Goal: Information Seeking & Learning: Learn about a topic

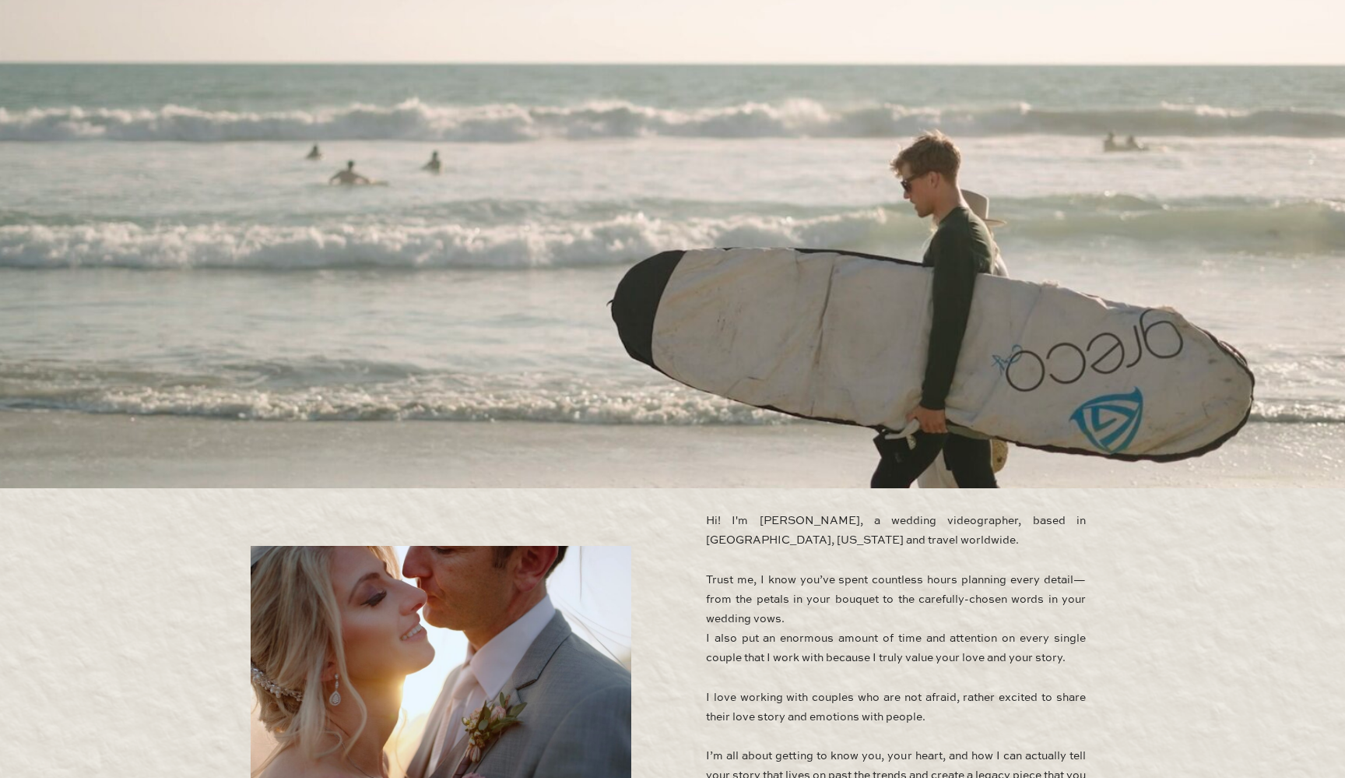
scroll to position [329, 0]
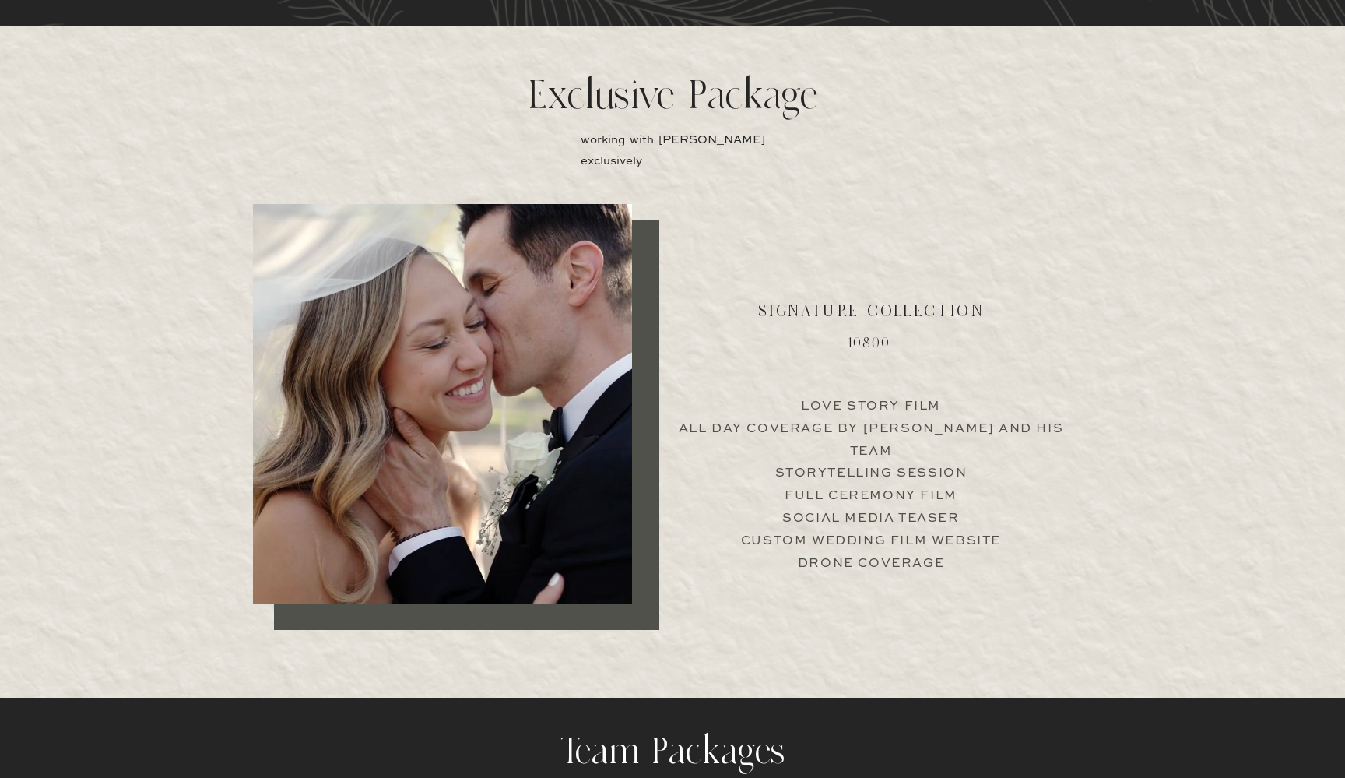
scroll to position [2976, 0]
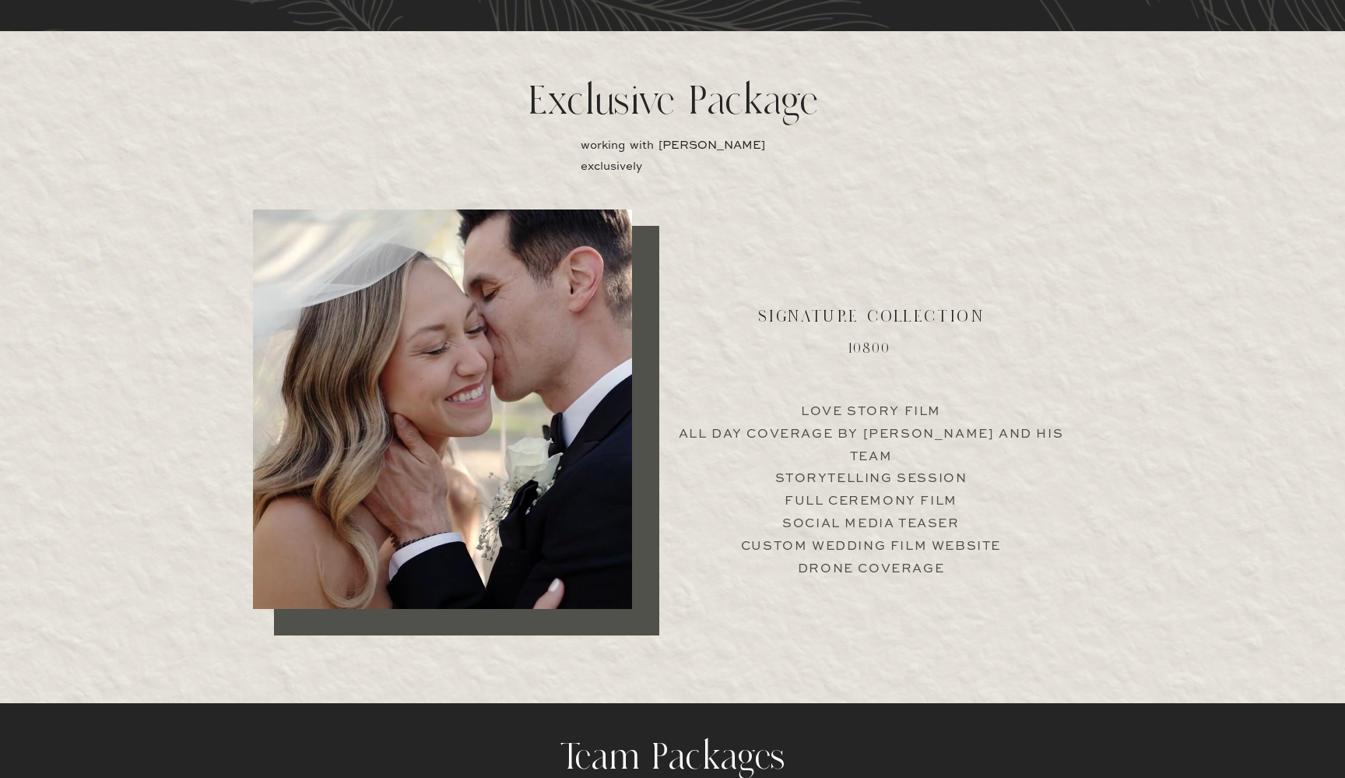
scroll to position [3009, 0]
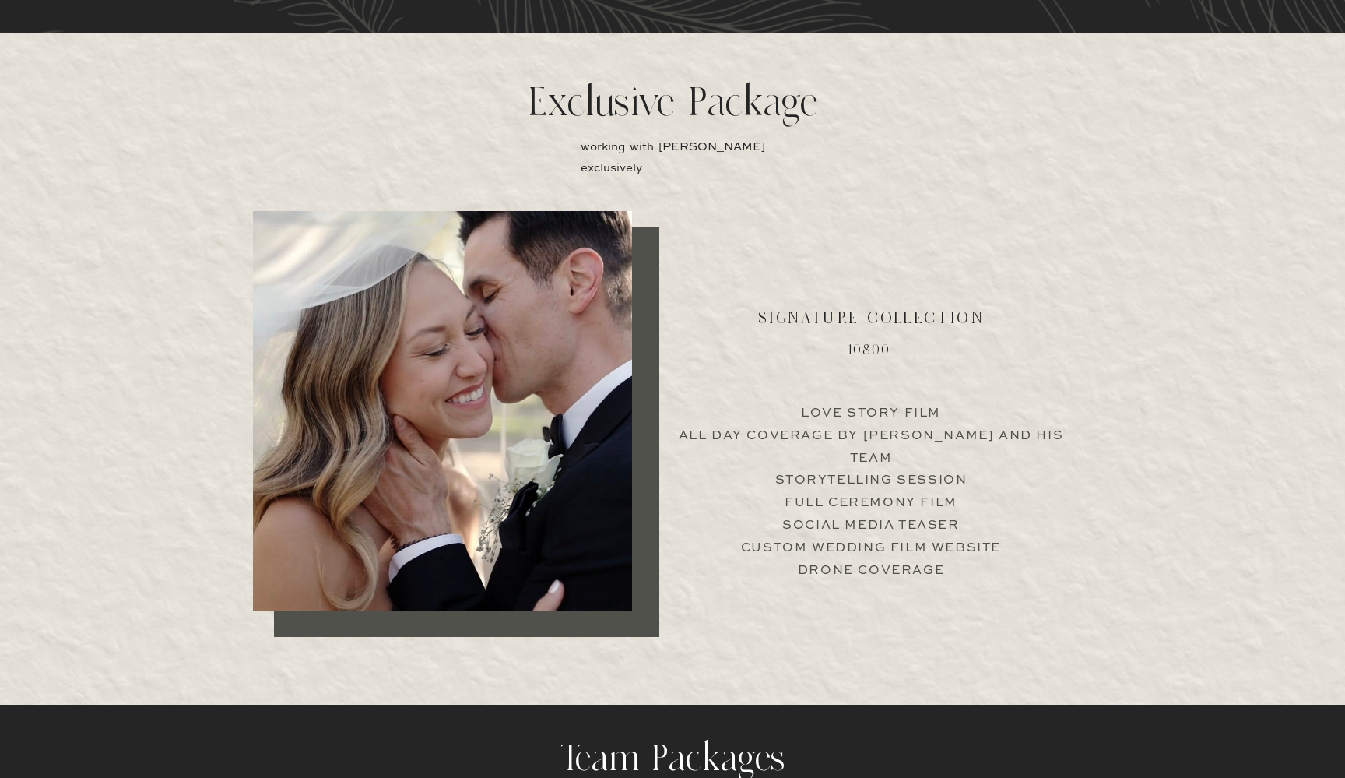
click at [744, 529] on p "Love Story Film All Day Coverage by [PERSON_NAME] and his team Storytelling Ses…" at bounding box center [871, 477] width 386 height 149
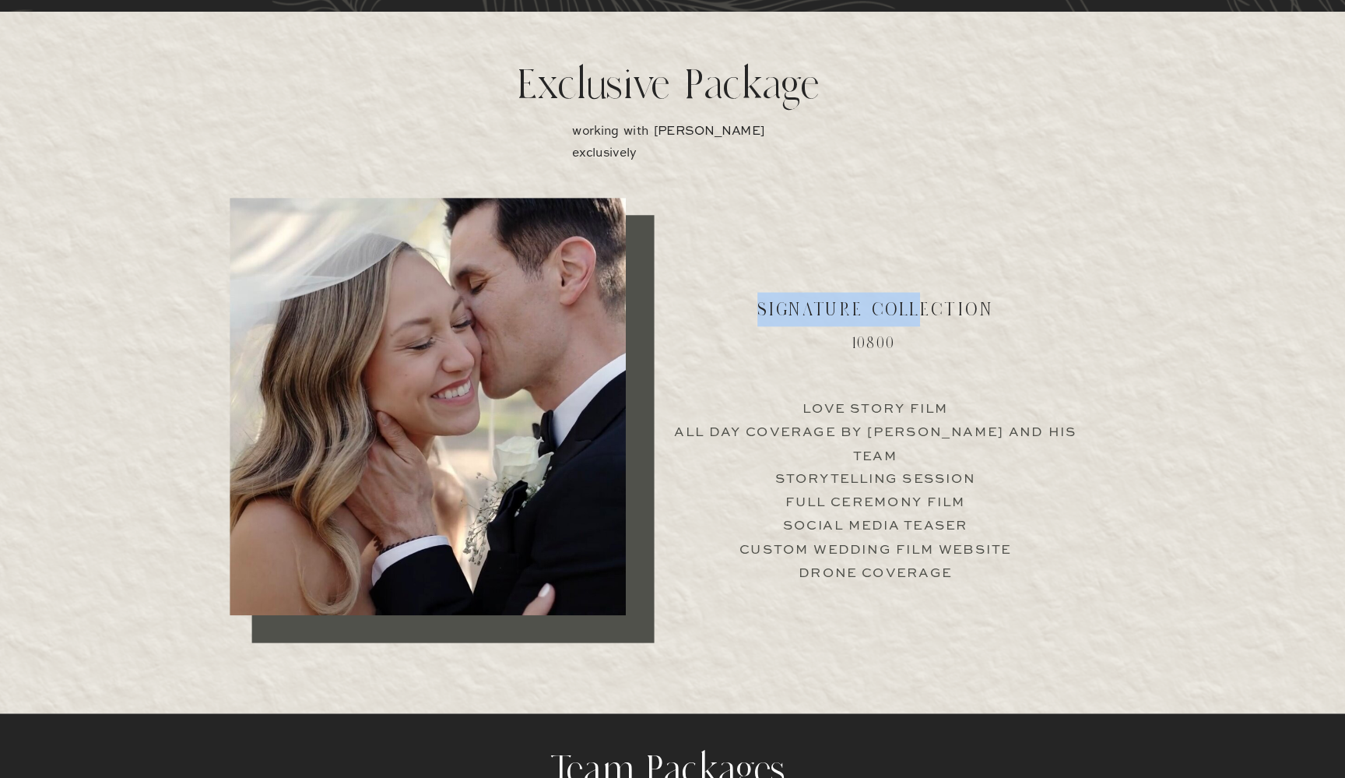
drag, startPoint x: 732, startPoint y: 296, endPoint x: 883, endPoint y: 297, distance: 151.1
click at [883, 313] on h2 "Signature collection" at bounding box center [871, 329] width 288 height 32
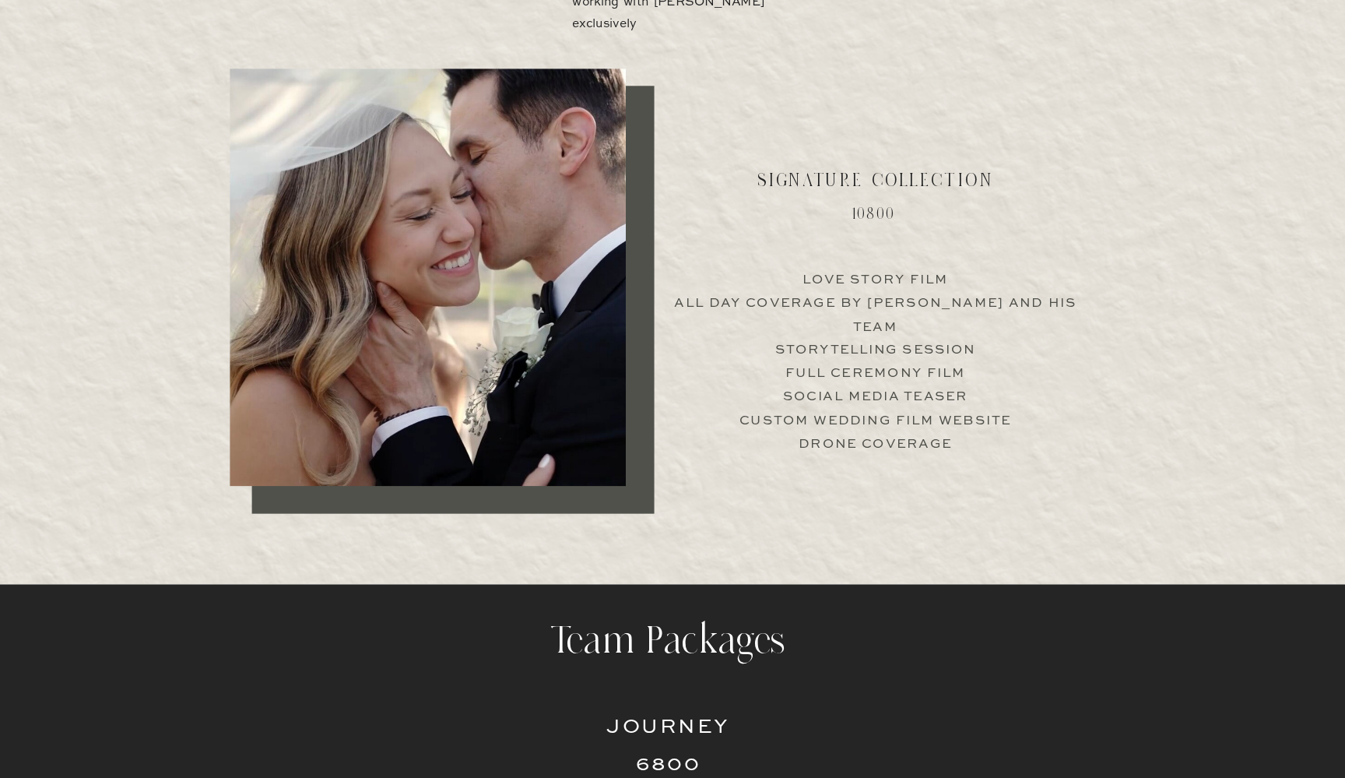
scroll to position [3055, 0]
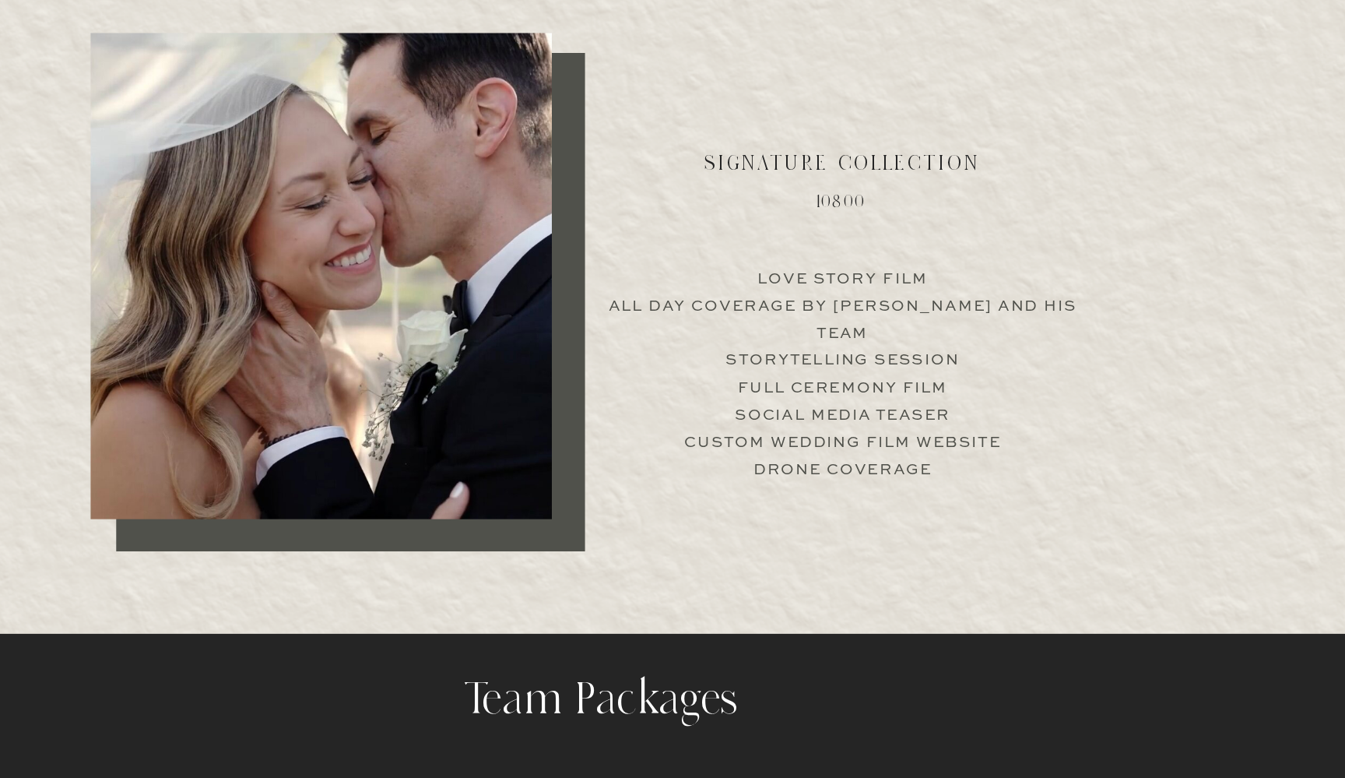
click at [678, 357] on p "Love Story Film All Day Coverage by [PERSON_NAME] and his team Storytelling Ses…" at bounding box center [871, 431] width 386 height 149
drag, startPoint x: 597, startPoint y: 273, endPoint x: 799, endPoint y: 273, distance: 201.7
click at [800, 357] on p "Love Story Film All Day Coverage by [PERSON_NAME] and his team Storytelling Ses…" at bounding box center [871, 431] width 386 height 149
click at [797, 357] on p "Love Story Film All Day Coverage by [PERSON_NAME] and his team Storytelling Ses…" at bounding box center [871, 431] width 386 height 149
click at [678, 357] on p "Love Story Film All Day Coverage by [PERSON_NAME] and his team Storytelling Ses…" at bounding box center [871, 431] width 386 height 149
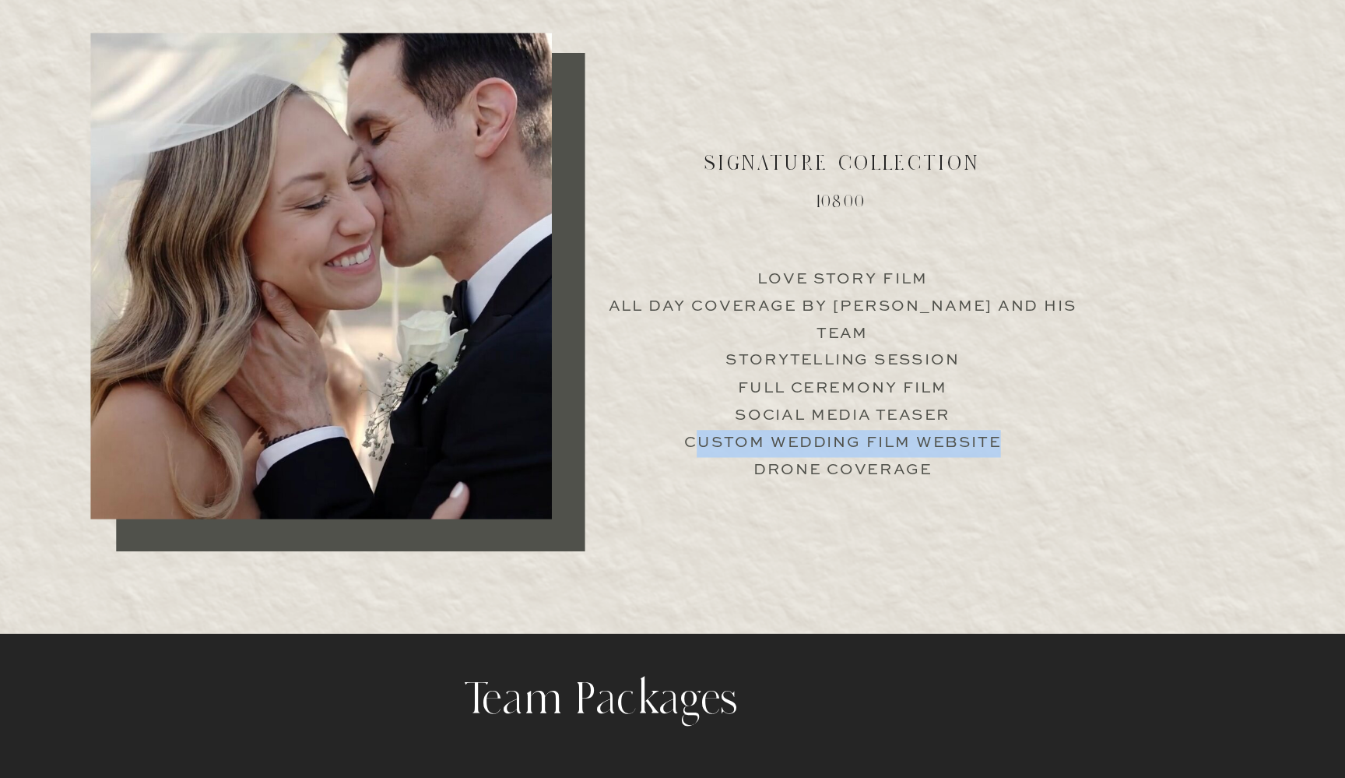
drag, startPoint x: 572, startPoint y: 337, endPoint x: 819, endPoint y: 337, distance: 247.6
click at [819, 357] on p "Love Story Film All Day Coverage by [PERSON_NAME] and his team Storytelling Ses…" at bounding box center [871, 431] width 386 height 149
click at [678, 360] on p "Love Story Film All Day Coverage by [PERSON_NAME] and his team Storytelling Ses…" at bounding box center [871, 431] width 386 height 149
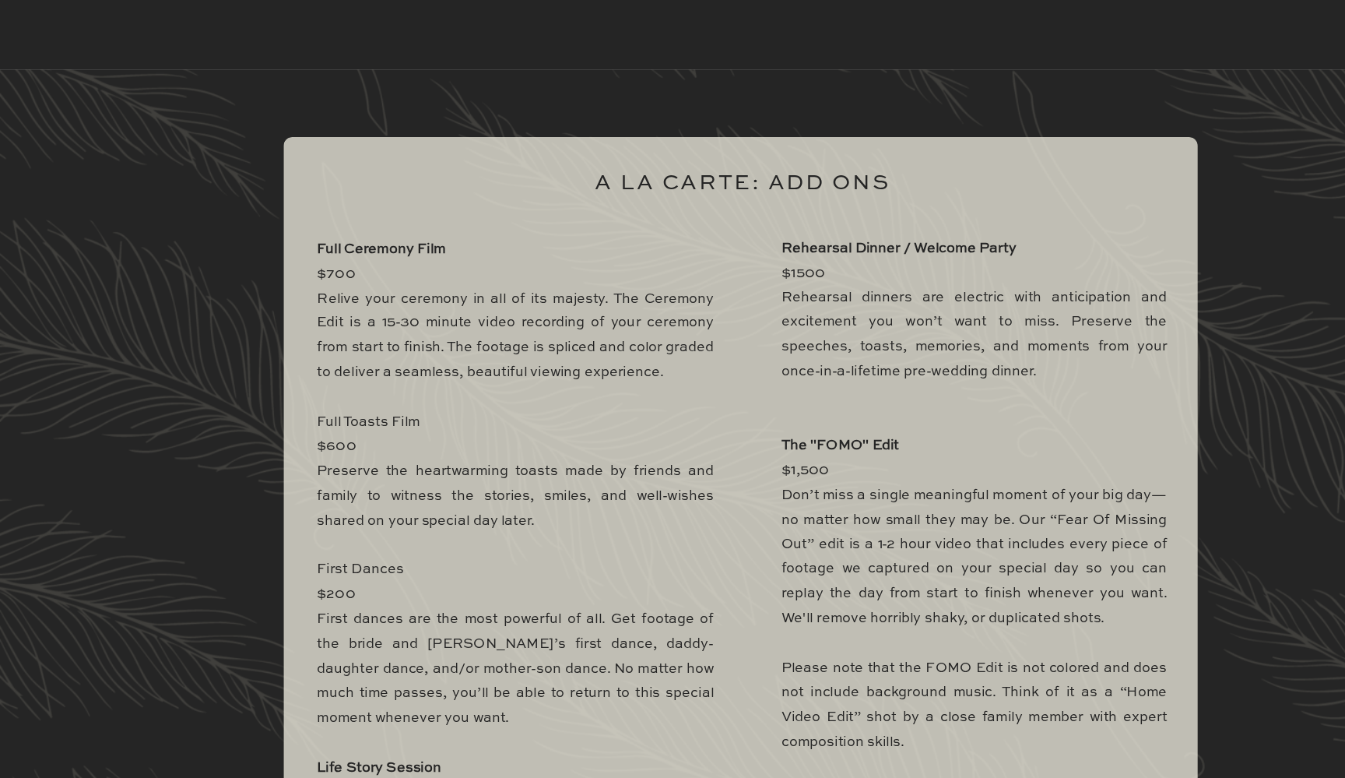
scroll to position [4360, 0]
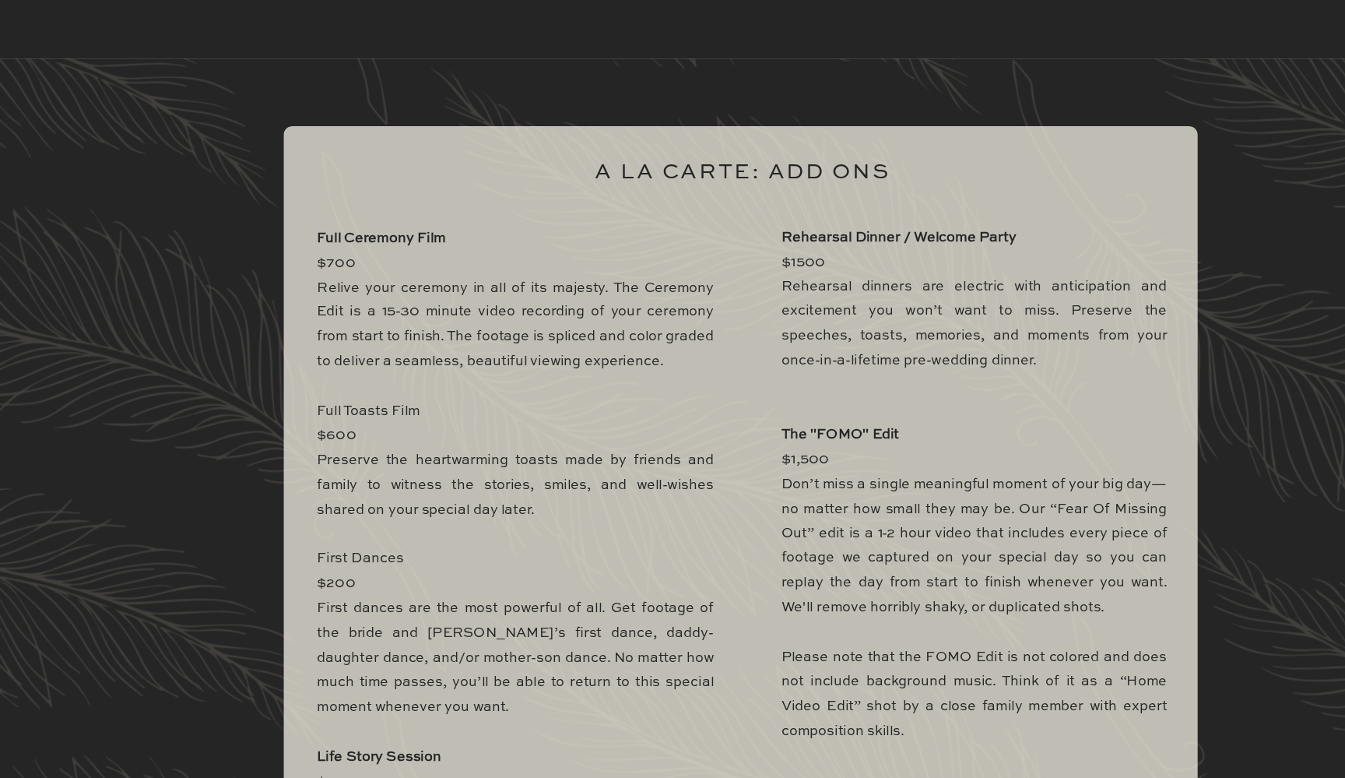
click at [287, 393] on div at bounding box center [673, 675] width 831 height 980
drag, startPoint x: 294, startPoint y: 389, endPoint x: 329, endPoint y: 390, distance: 35.0
click at [329, 390] on p "Full Ceremony Film $700 Relive your ceremony in all of its majesty. The Ceremon…" at bounding box center [468, 653] width 361 height 754
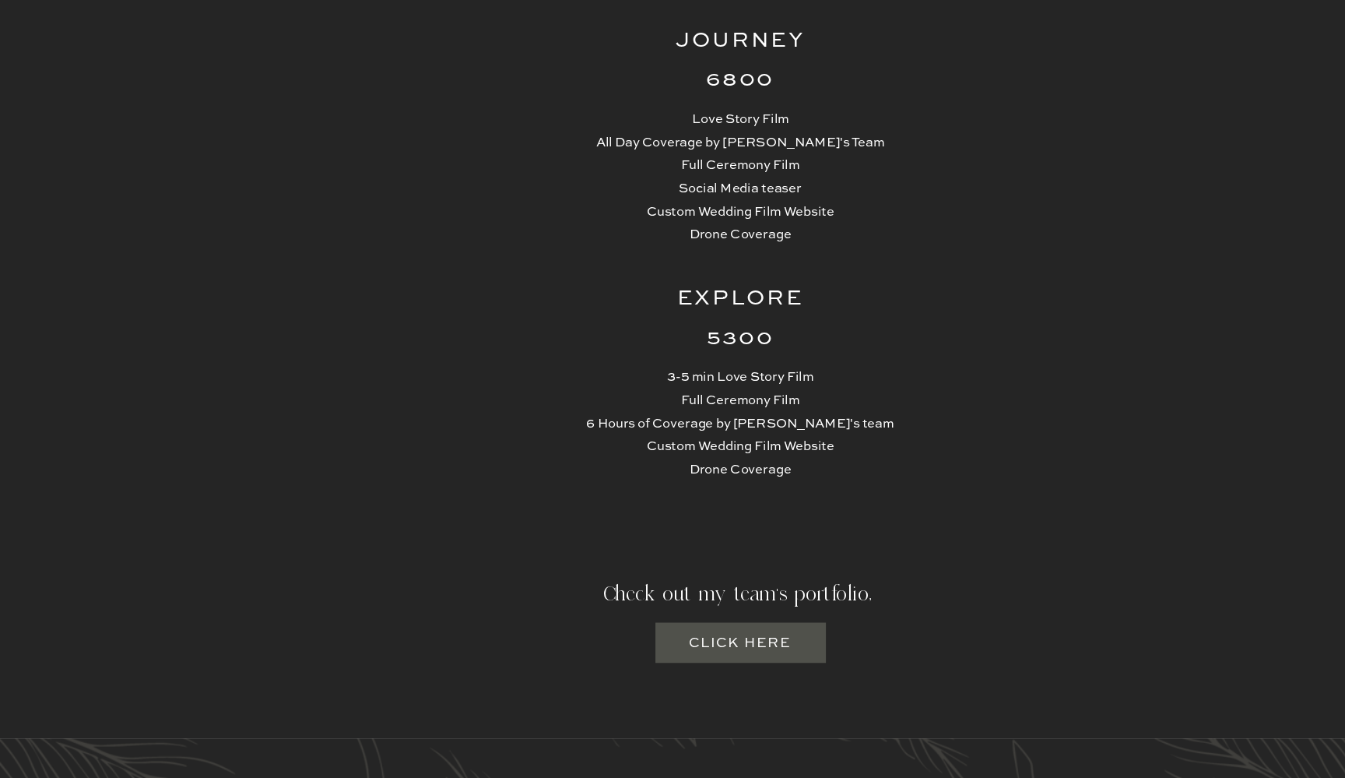
scroll to position [3733, 0]
